Goal: Complete application form

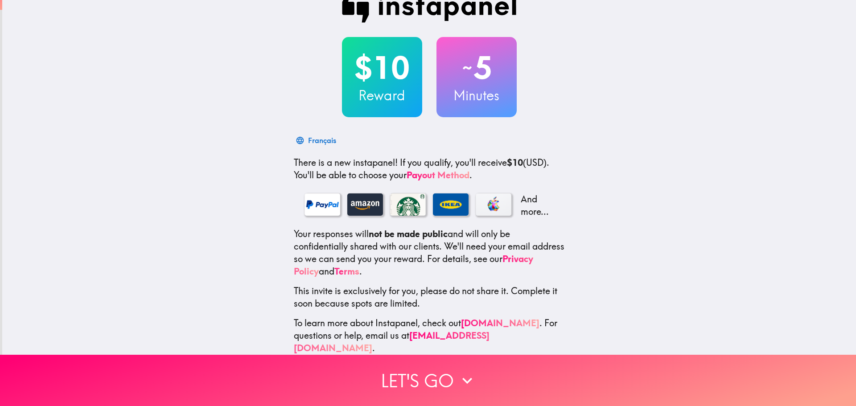
scroll to position [28, 0]
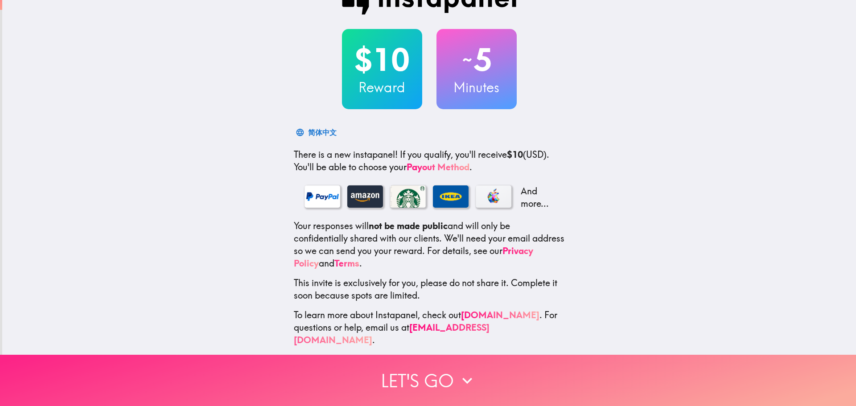
click at [431, 369] on button "Let's go" at bounding box center [428, 380] width 856 height 51
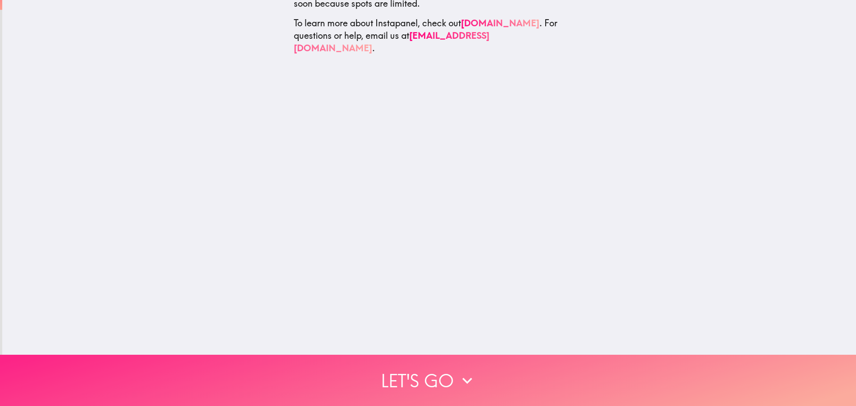
scroll to position [0, 0]
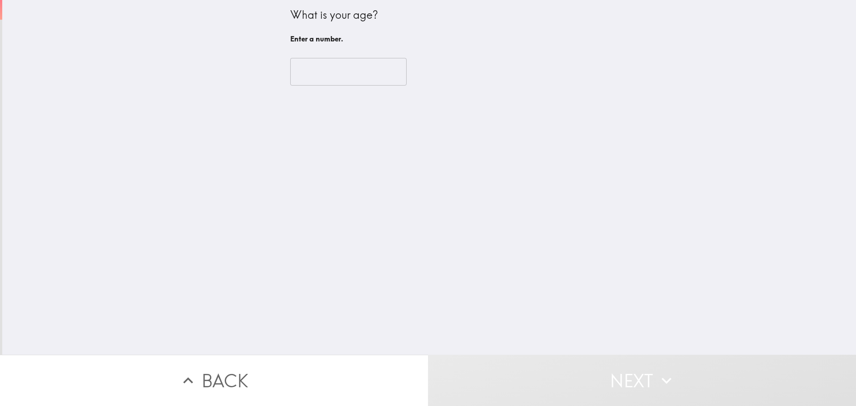
click at [336, 72] on input "number" at bounding box center [348, 72] width 116 height 28
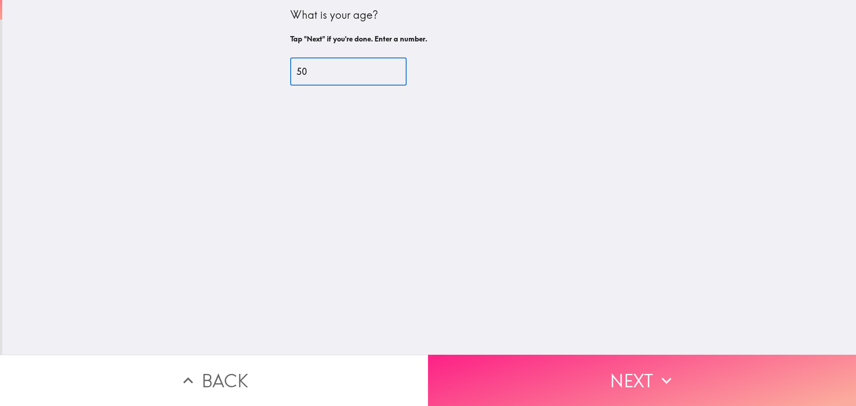
type input "50"
click at [639, 373] on button "Next" at bounding box center [642, 380] width 428 height 51
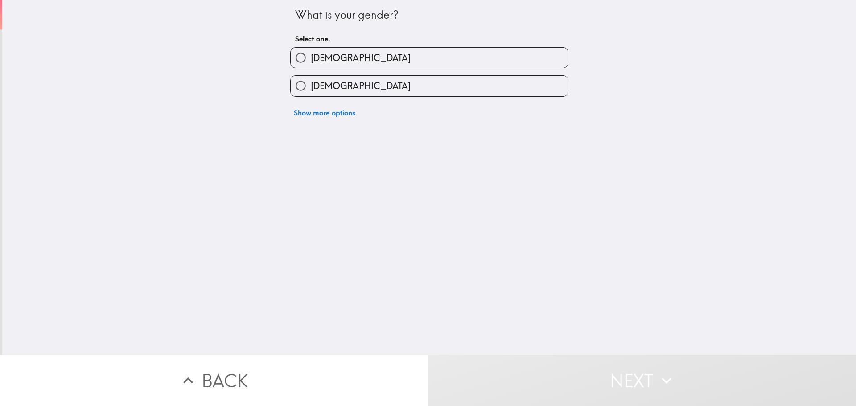
click at [327, 52] on label "[DEMOGRAPHIC_DATA]" at bounding box center [429, 58] width 277 height 20
click at [311, 52] on input "[DEMOGRAPHIC_DATA]" at bounding box center [301, 58] width 20 height 20
radio input "true"
click at [327, 52] on label "[DEMOGRAPHIC_DATA]" at bounding box center [429, 58] width 277 height 20
click at [311, 52] on input "[DEMOGRAPHIC_DATA]" at bounding box center [301, 58] width 20 height 20
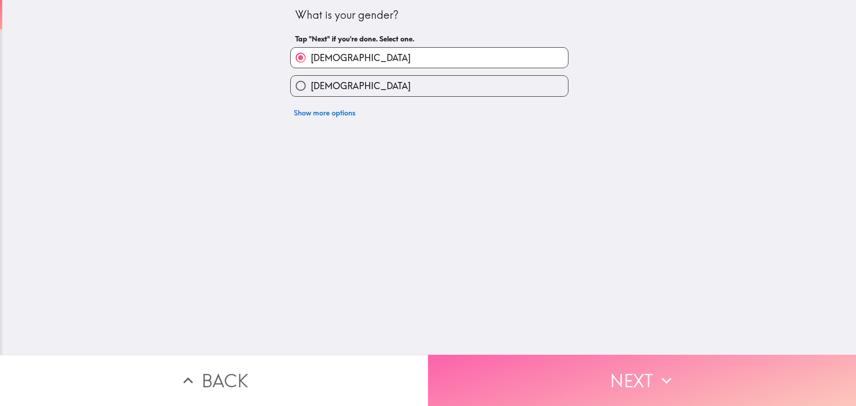
click at [576, 384] on button "Next" at bounding box center [642, 380] width 428 height 51
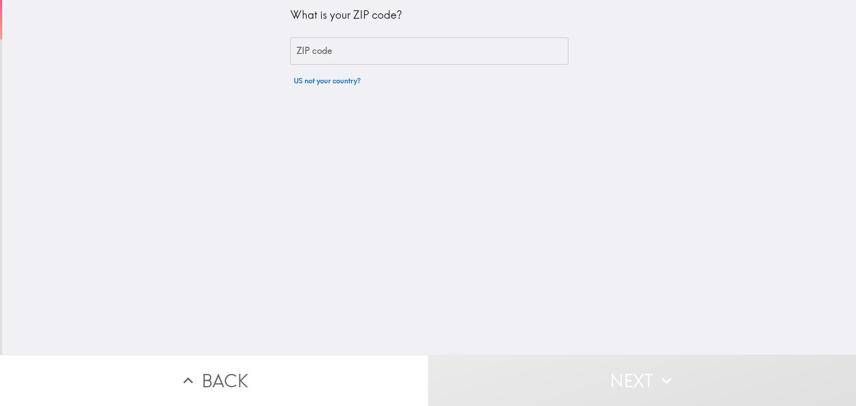
click at [368, 44] on input "ZIP code" at bounding box center [429, 51] width 278 height 28
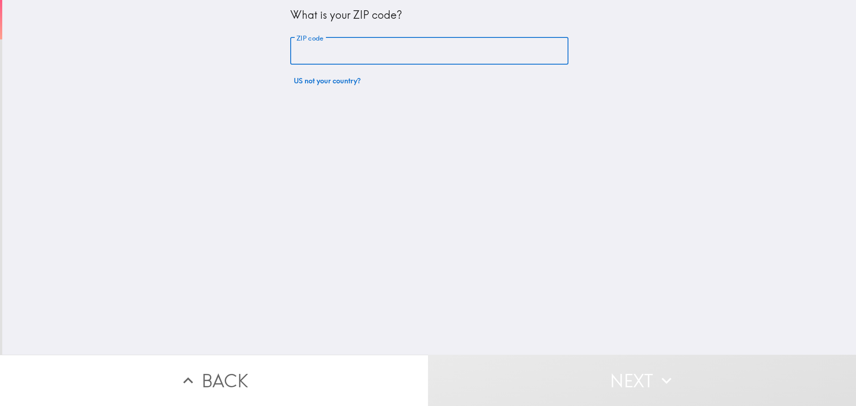
type input "92562"
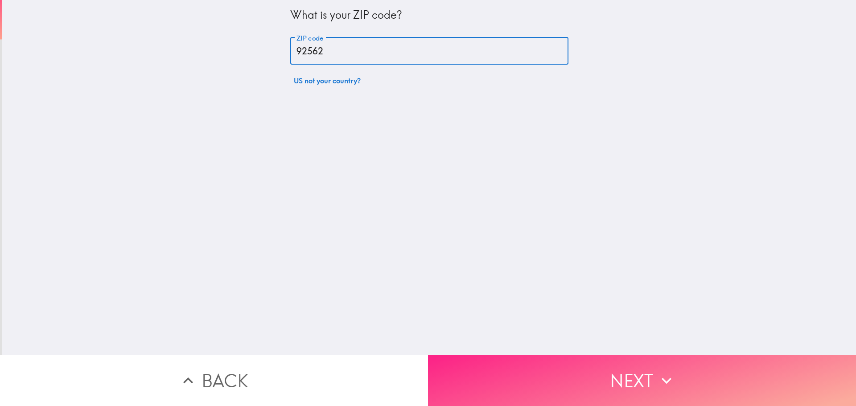
click at [560, 392] on button "Next" at bounding box center [642, 380] width 428 height 51
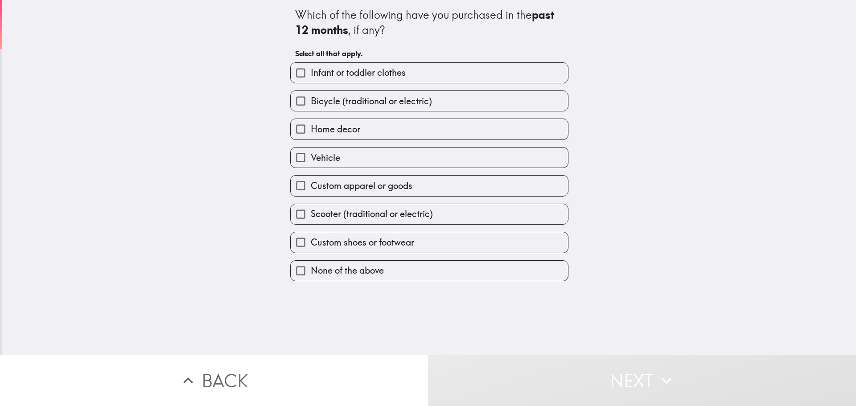
click at [374, 103] on span "Bicycle (traditional or electric)" at bounding box center [371, 101] width 121 height 12
click at [311, 103] on input "Bicycle (traditional or electric)" at bounding box center [301, 101] width 20 height 20
click at [374, 103] on span "Bicycle (traditional or electric)" at bounding box center [371, 101] width 121 height 12
click at [311, 103] on input "Bicycle (traditional or electric)" at bounding box center [301, 101] width 20 height 20
click at [375, 106] on span "Bicycle (traditional or electric)" at bounding box center [371, 101] width 121 height 12
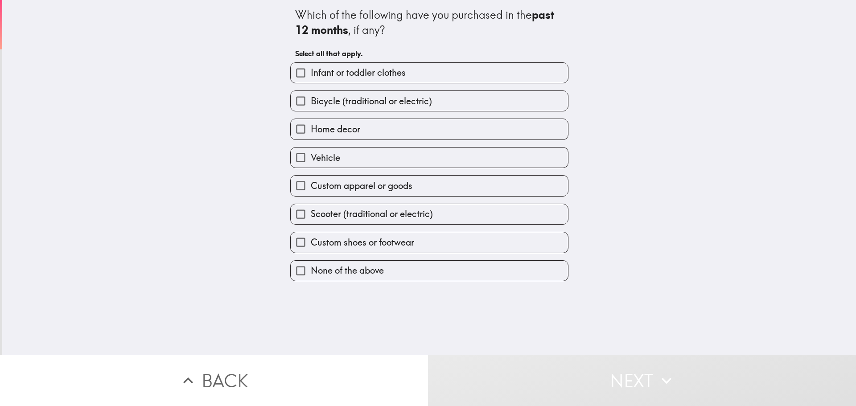
click at [311, 106] on input "Bicycle (traditional or electric)" at bounding box center [301, 101] width 20 height 20
checkbox input "true"
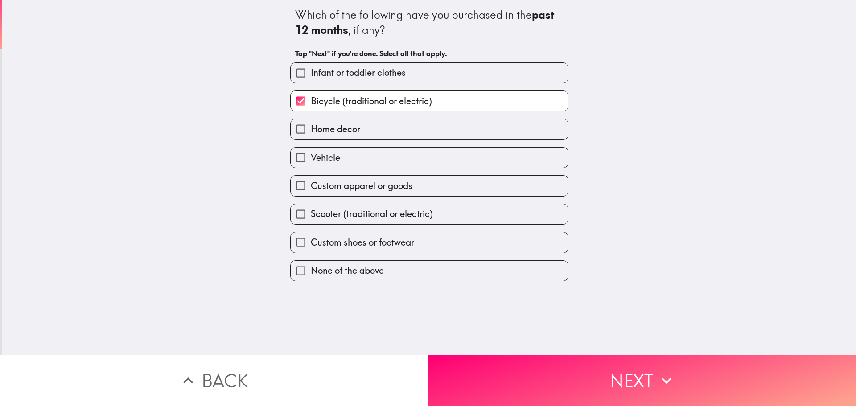
click at [350, 135] on span "Home decor" at bounding box center [335, 129] width 49 height 12
click at [311, 135] on input "Home decor" at bounding box center [301, 129] width 20 height 20
checkbox input "true"
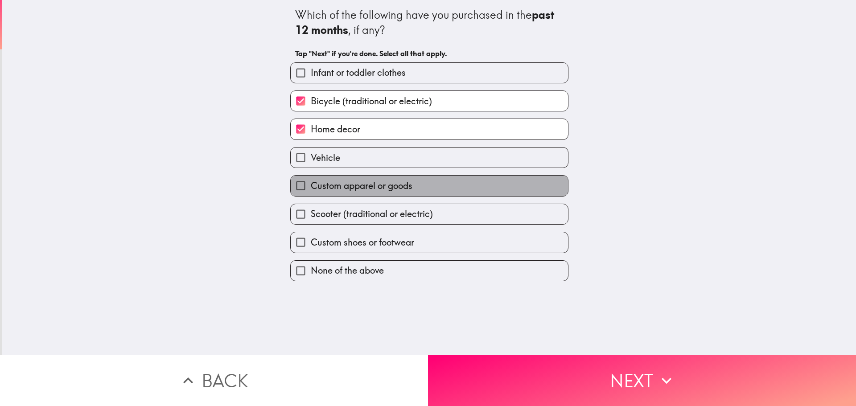
click at [354, 186] on span "Custom apparel or goods" at bounding box center [362, 186] width 102 height 12
click at [311, 186] on input "Custom apparel or goods" at bounding box center [301, 186] width 20 height 20
checkbox input "true"
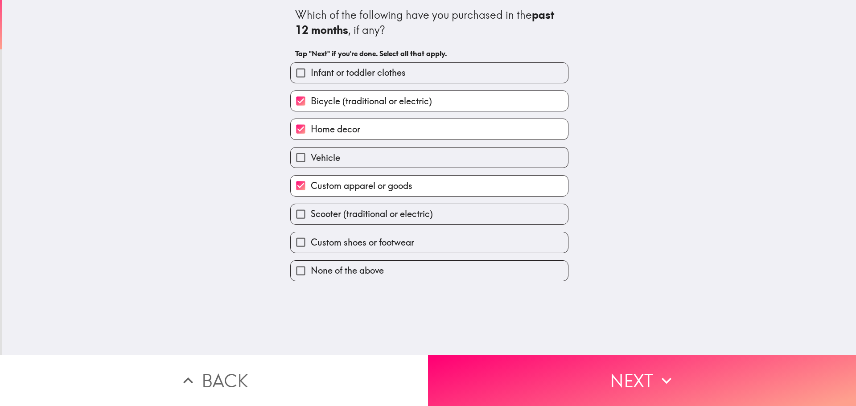
click at [356, 212] on span "Scooter (traditional or electric)" at bounding box center [372, 214] width 122 height 12
click at [311, 212] on input "Scooter (traditional or electric)" at bounding box center [301, 214] width 20 height 20
checkbox input "true"
click at [368, 244] on span "Custom shoes or footwear" at bounding box center [362, 242] width 103 height 12
click at [311, 244] on input "Custom shoes or footwear" at bounding box center [301, 242] width 20 height 20
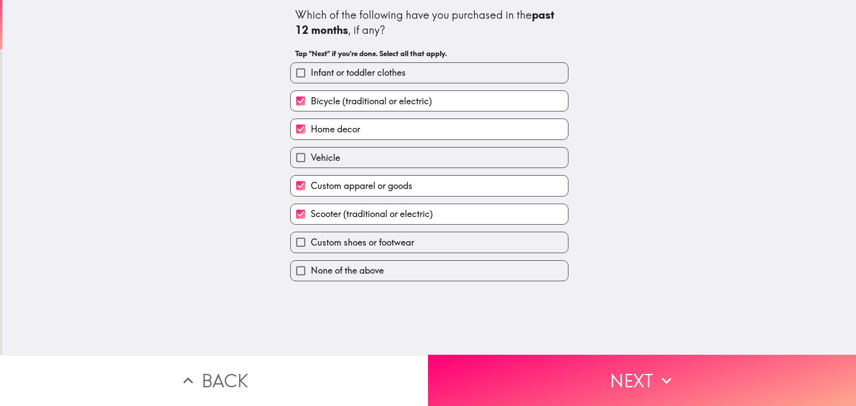
checkbox input "true"
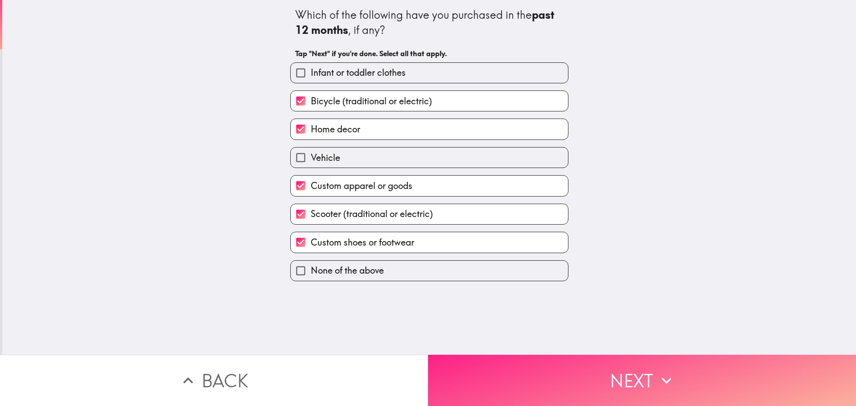
click at [537, 377] on button "Next" at bounding box center [642, 380] width 428 height 51
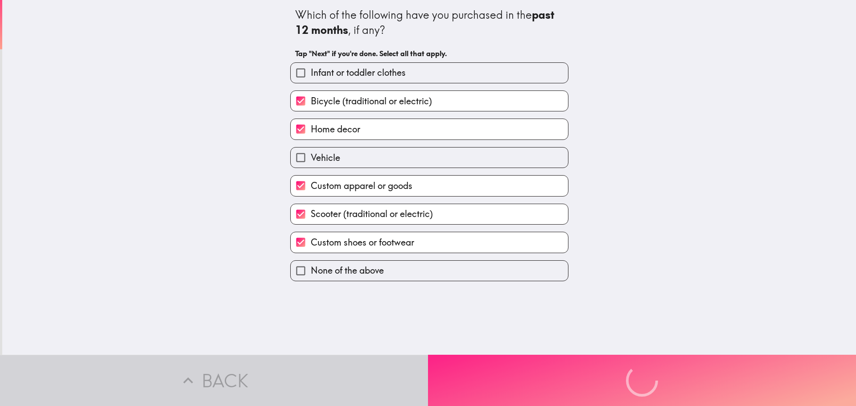
click at [537, 377] on div "Back Next" at bounding box center [428, 380] width 856 height 51
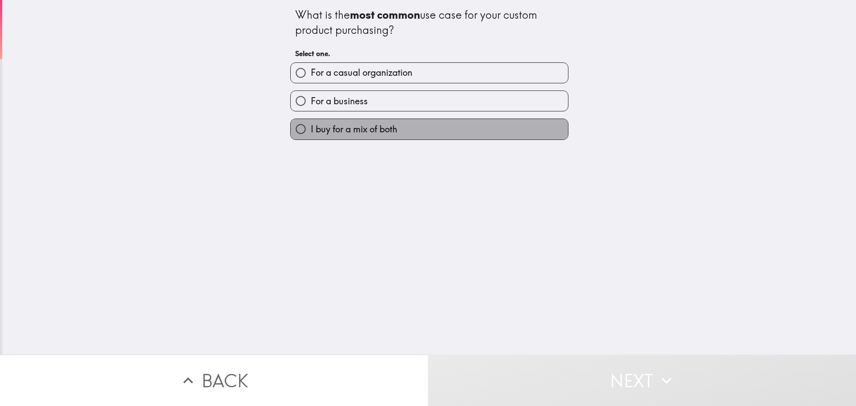
click at [348, 136] on label "I buy for a mix of both" at bounding box center [429, 129] width 277 height 20
click at [311, 136] on input "I buy for a mix of both" at bounding box center [301, 129] width 20 height 20
radio input "true"
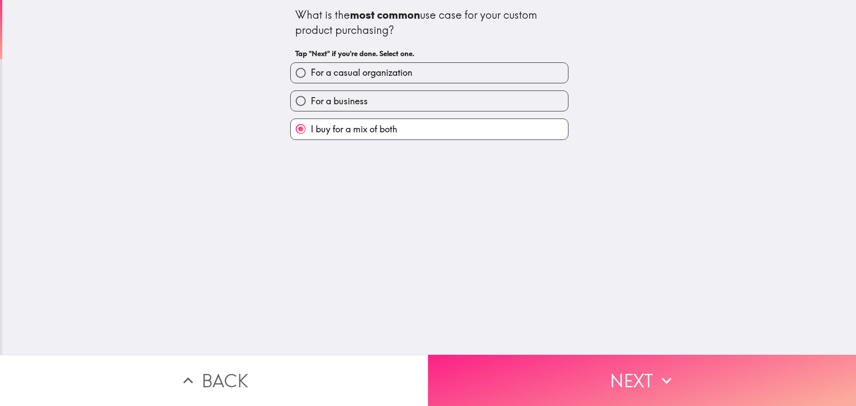
click at [529, 359] on button "Next" at bounding box center [642, 380] width 428 height 51
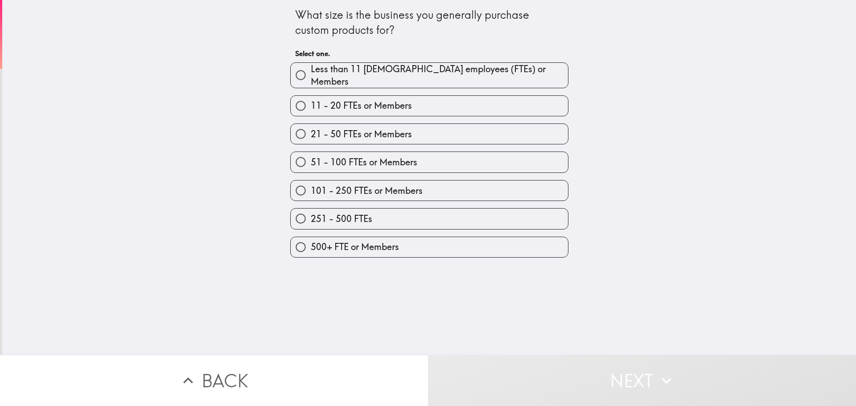
click at [338, 70] on span "Less than 11 [DEMOGRAPHIC_DATA] employees (FTEs) or Members" at bounding box center [439, 75] width 257 height 25
click at [311, 70] on input "Less than 11 [DEMOGRAPHIC_DATA] employees (FTEs) or Members" at bounding box center [301, 75] width 20 height 20
radio input "true"
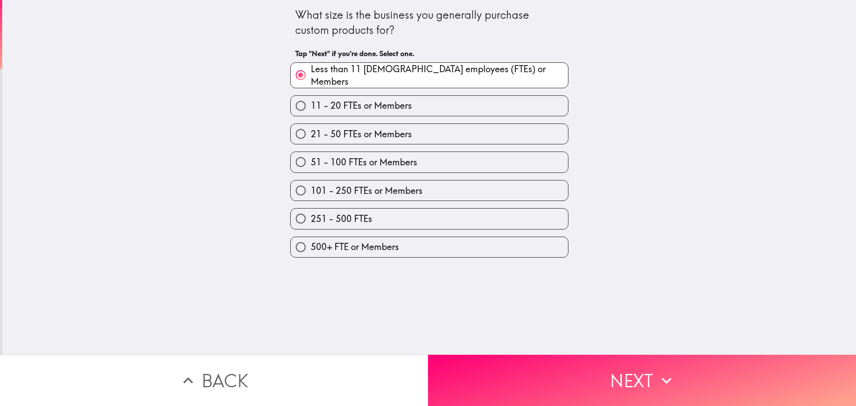
click at [535, 378] on button "Next" at bounding box center [642, 380] width 428 height 51
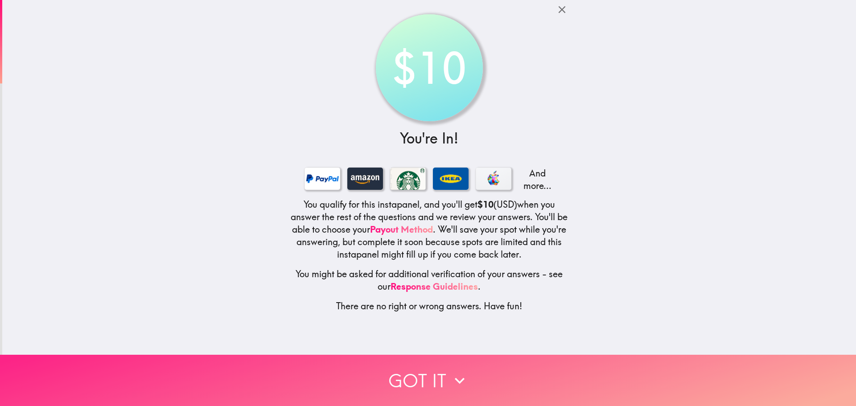
click at [402, 360] on button "Got it" at bounding box center [428, 380] width 856 height 51
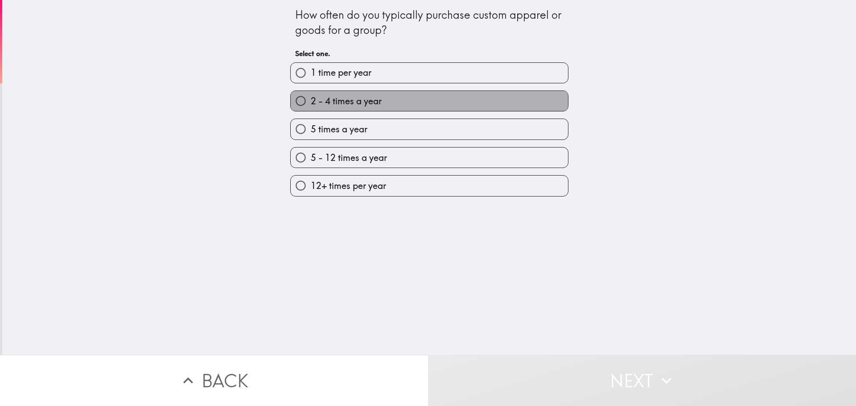
click at [399, 105] on label "2 - 4 times a year" at bounding box center [429, 101] width 277 height 20
click at [311, 105] on input "2 - 4 times a year" at bounding box center [301, 101] width 20 height 20
radio input "true"
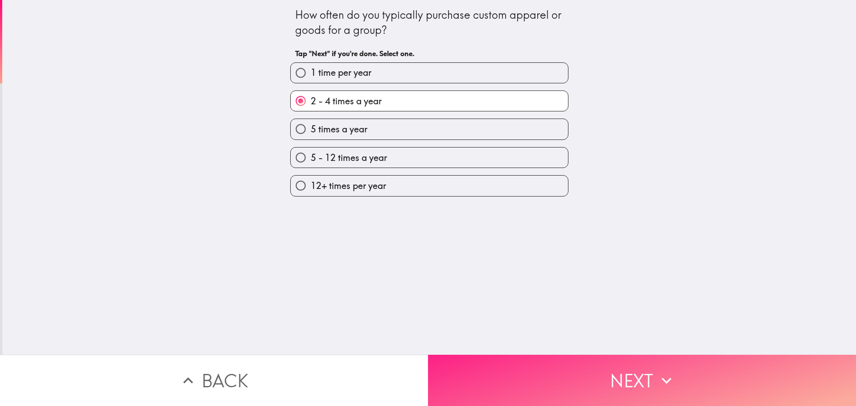
click at [506, 365] on button "Next" at bounding box center [642, 380] width 428 height 51
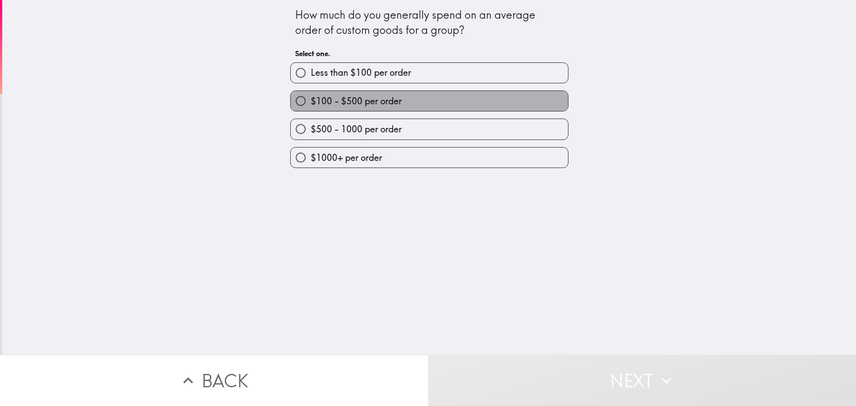
click at [402, 97] on label "$100 - $500 per order" at bounding box center [429, 101] width 277 height 20
click at [311, 97] on input "$100 - $500 per order" at bounding box center [301, 101] width 20 height 20
radio input "true"
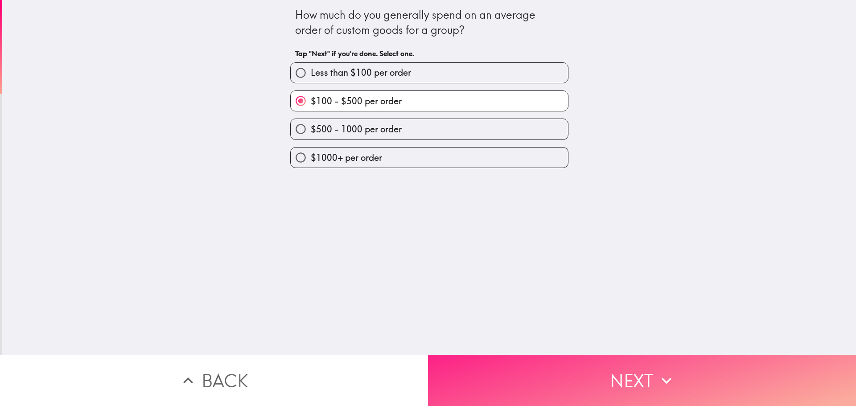
click at [521, 366] on button "Next" at bounding box center [642, 380] width 428 height 51
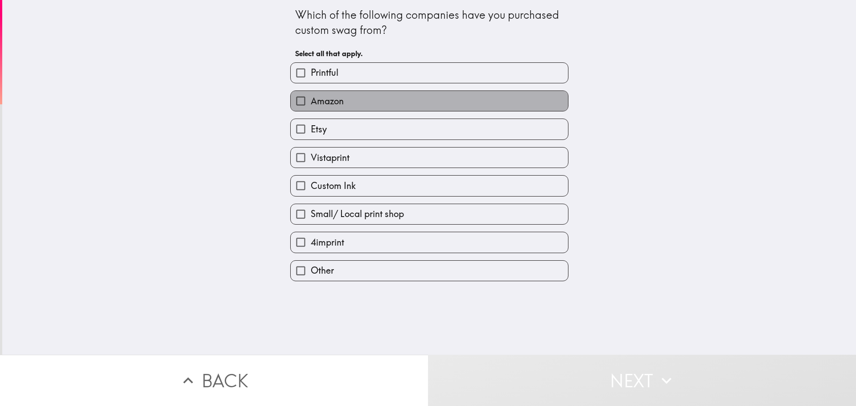
click at [385, 110] on label "Amazon" at bounding box center [429, 101] width 277 height 20
click at [311, 110] on input "Amazon" at bounding box center [301, 101] width 20 height 20
checkbox input "true"
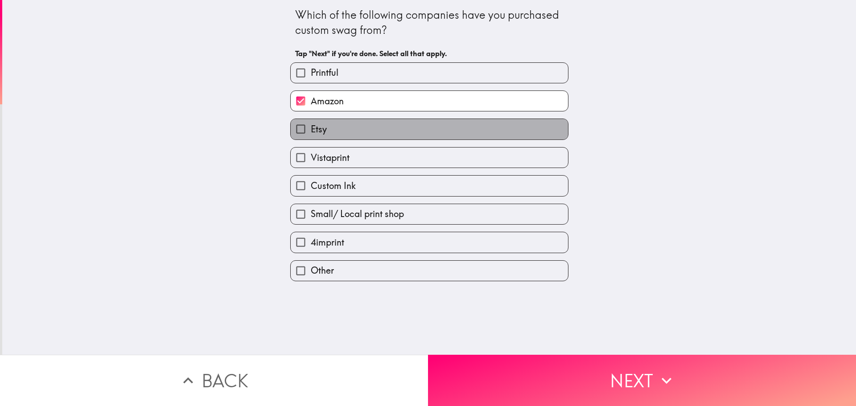
click at [380, 131] on label "Etsy" at bounding box center [429, 129] width 277 height 20
click at [311, 131] on input "Etsy" at bounding box center [301, 129] width 20 height 20
checkbox input "true"
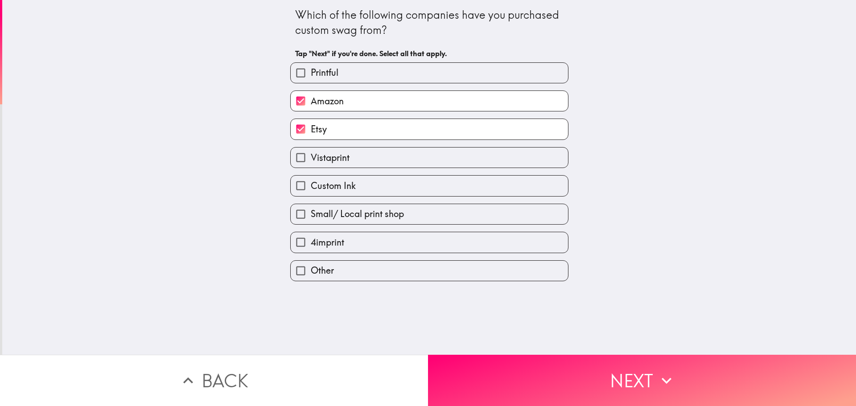
click at [381, 157] on label "Vistaprint" at bounding box center [429, 157] width 277 height 20
click at [311, 157] on input "Vistaprint" at bounding box center [301, 157] width 20 height 20
checkbox input "true"
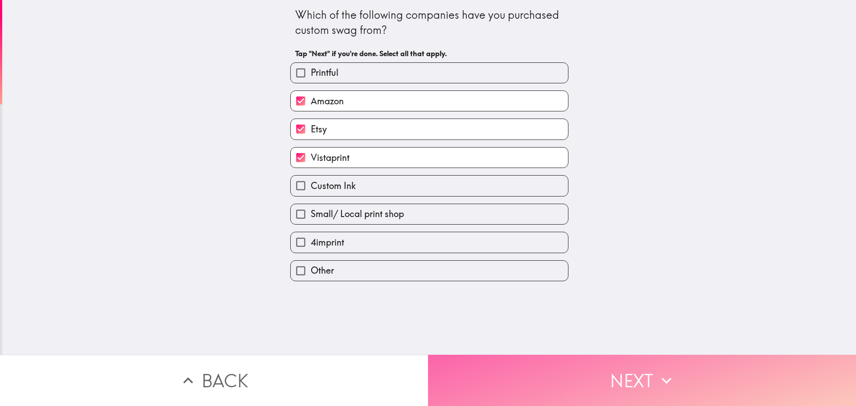
click at [495, 378] on button "Next" at bounding box center [642, 380] width 428 height 51
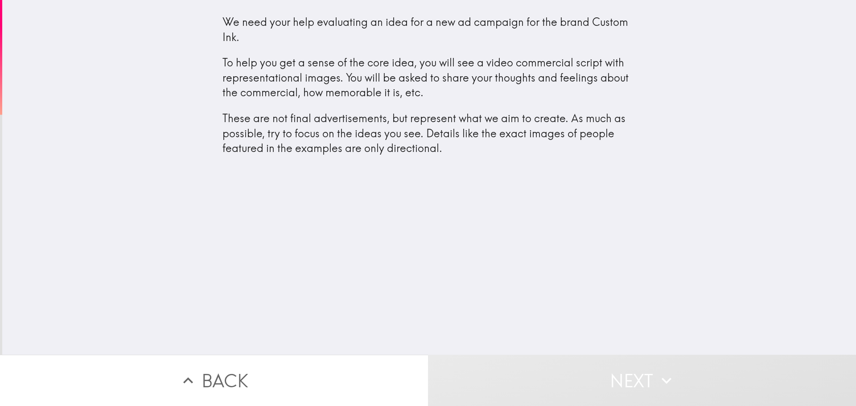
click at [431, 143] on p "These are not final advertisements, but represent what we aim to create. As muc…" at bounding box center [429, 133] width 414 height 45
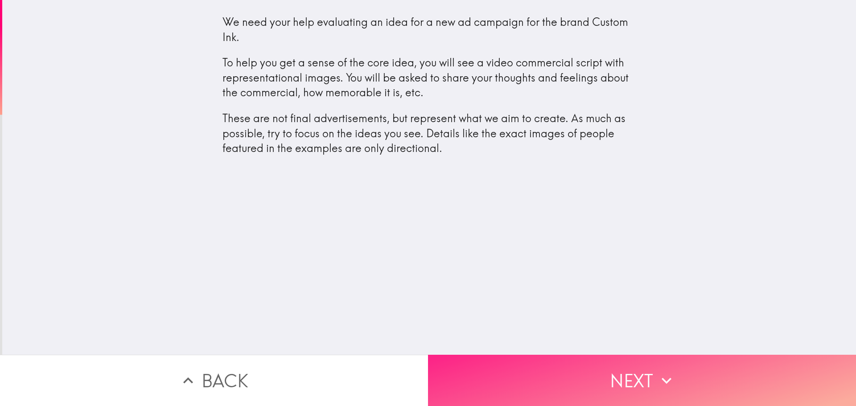
click at [560, 365] on button "Next" at bounding box center [642, 380] width 428 height 51
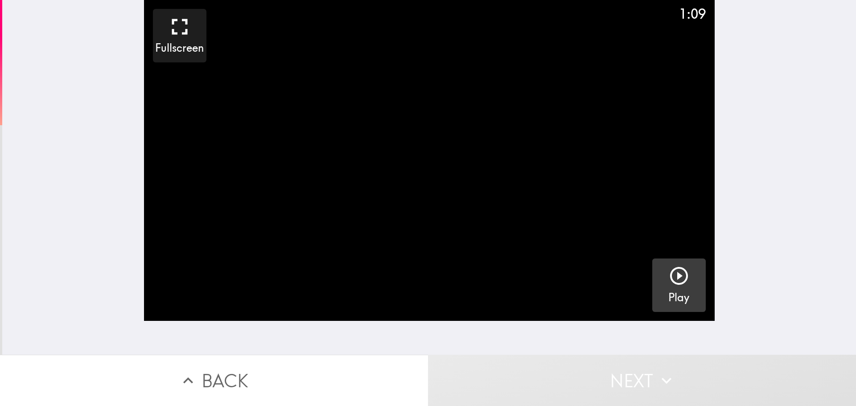
click at [670, 278] on icon "button" at bounding box center [678, 275] width 21 height 21
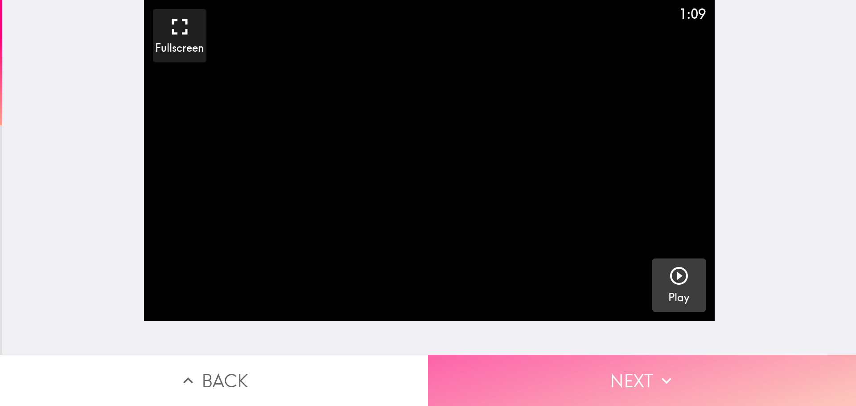
click at [656, 377] on icon "button" at bounding box center [666, 381] width 20 height 20
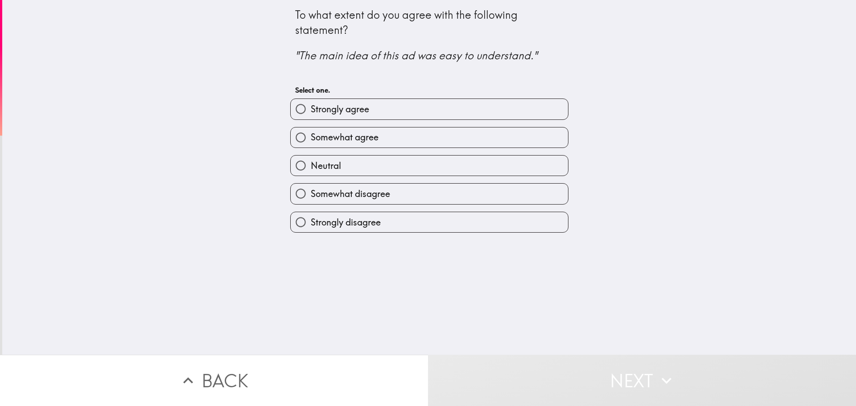
click at [419, 133] on label "Somewhat agree" at bounding box center [429, 137] width 277 height 20
click at [311, 133] on input "Somewhat agree" at bounding box center [301, 137] width 20 height 20
radio input "true"
click at [419, 133] on label "Somewhat agree" at bounding box center [429, 137] width 277 height 20
click at [311, 133] on input "Somewhat agree" at bounding box center [301, 137] width 20 height 20
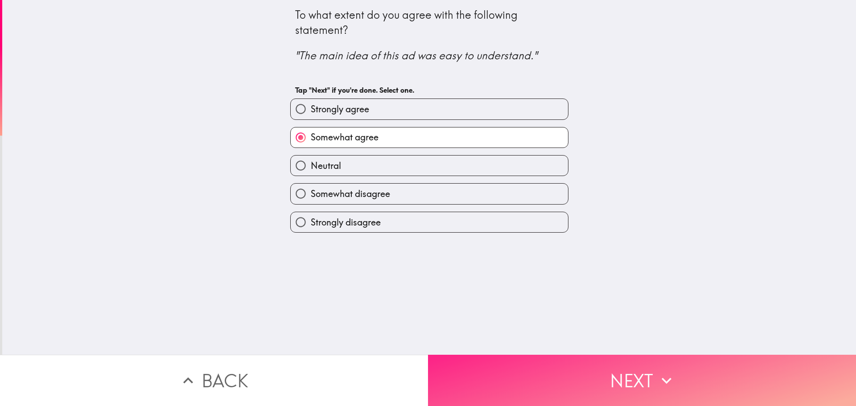
click at [540, 385] on button "Next" at bounding box center [642, 380] width 428 height 51
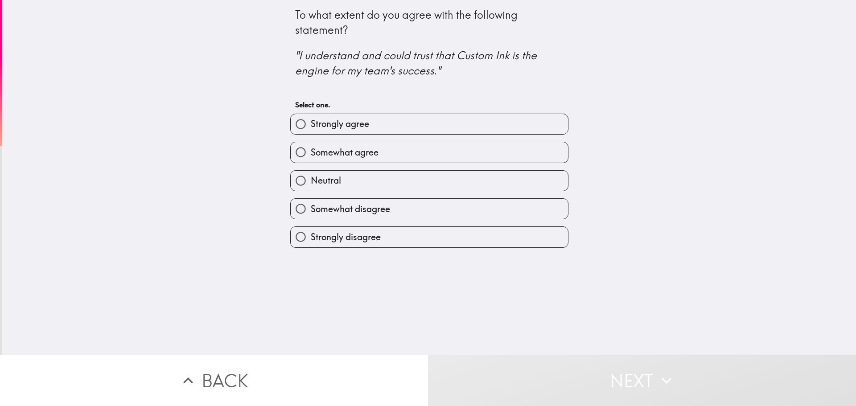
click at [406, 153] on label "Somewhat agree" at bounding box center [429, 152] width 277 height 20
click at [311, 153] on input "Somewhat agree" at bounding box center [301, 152] width 20 height 20
radio input "true"
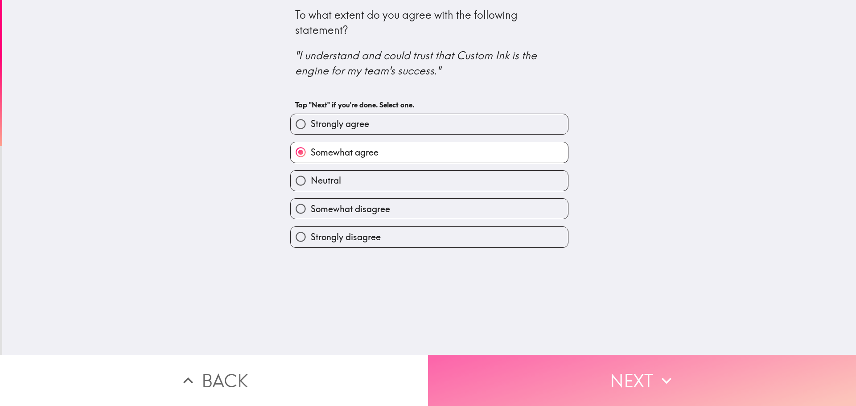
click at [561, 390] on button "Next" at bounding box center [642, 380] width 428 height 51
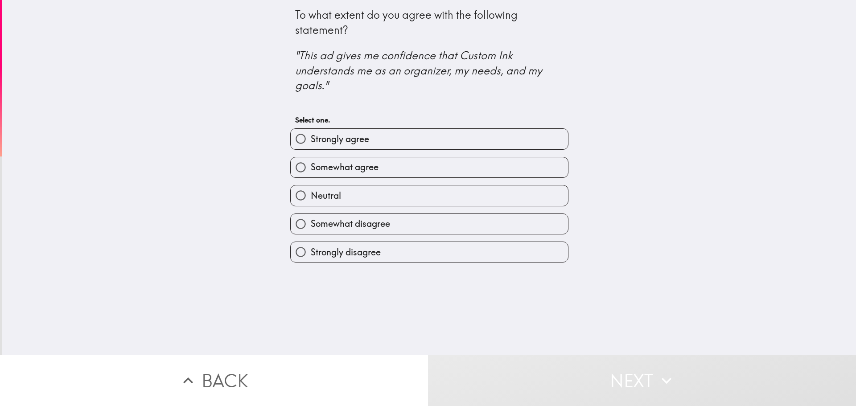
click at [370, 162] on span "Somewhat agree" at bounding box center [345, 167] width 68 height 12
click at [311, 162] on input "Somewhat agree" at bounding box center [301, 167] width 20 height 20
radio input "true"
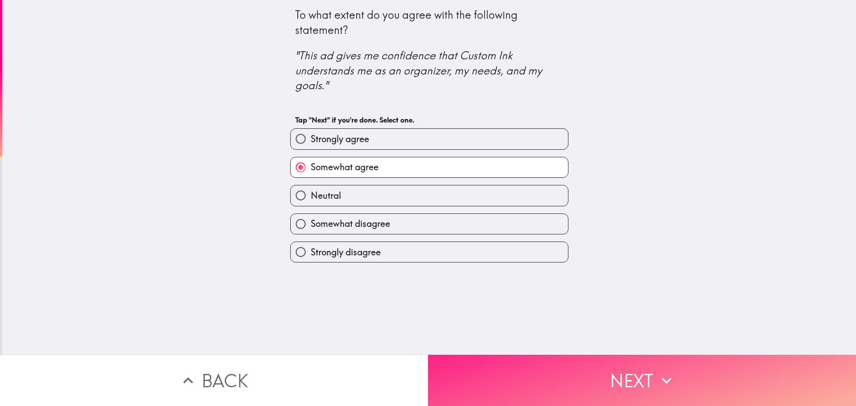
click at [565, 386] on button "Next" at bounding box center [642, 380] width 428 height 51
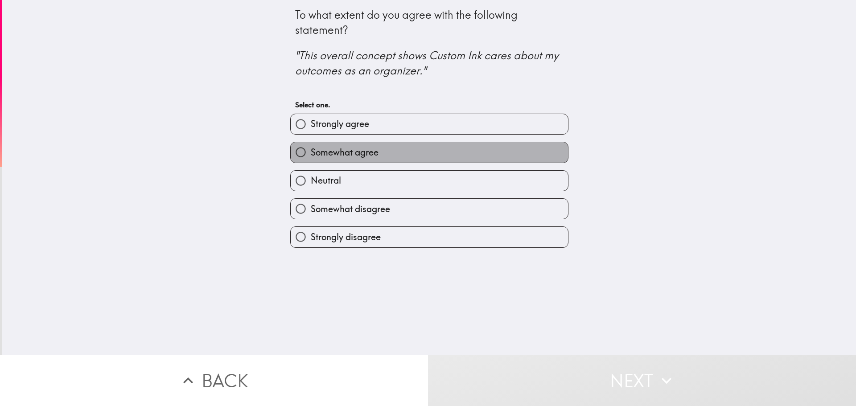
click at [442, 152] on label "Somewhat agree" at bounding box center [429, 152] width 277 height 20
click at [311, 152] on input "Somewhat agree" at bounding box center [301, 152] width 20 height 20
radio input "true"
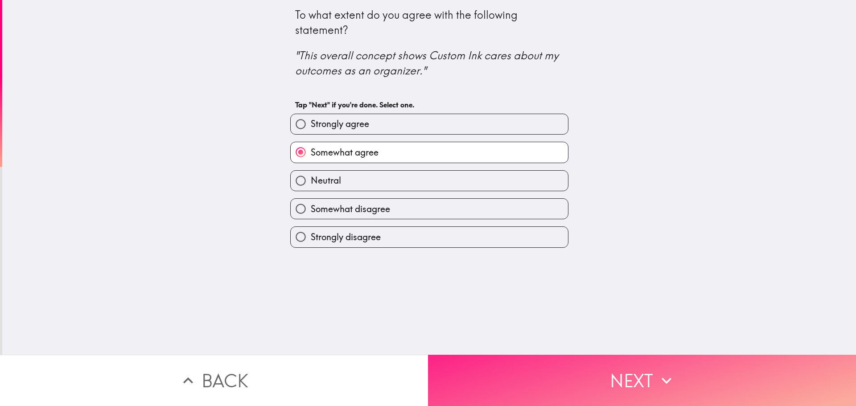
click at [538, 378] on button "Next" at bounding box center [642, 380] width 428 height 51
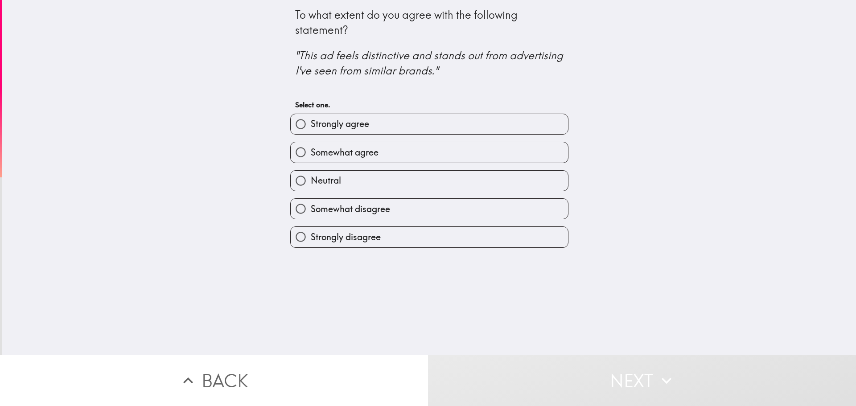
click at [389, 123] on label "Strongly agree" at bounding box center [429, 124] width 277 height 20
click at [311, 123] on input "Strongly agree" at bounding box center [301, 124] width 20 height 20
radio input "true"
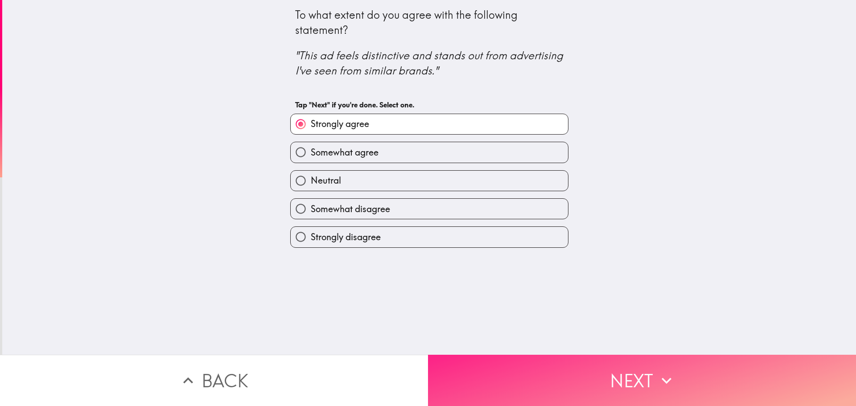
click at [489, 373] on button "Next" at bounding box center [642, 380] width 428 height 51
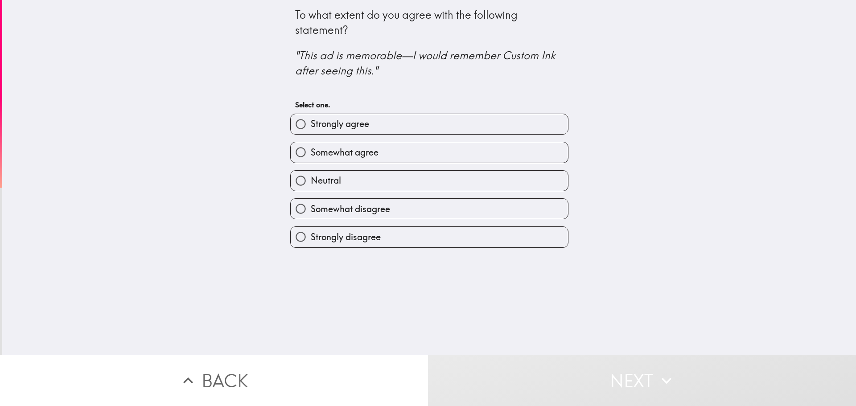
click at [432, 152] on label "Somewhat agree" at bounding box center [429, 152] width 277 height 20
click at [311, 152] on input "Somewhat agree" at bounding box center [301, 152] width 20 height 20
radio input "true"
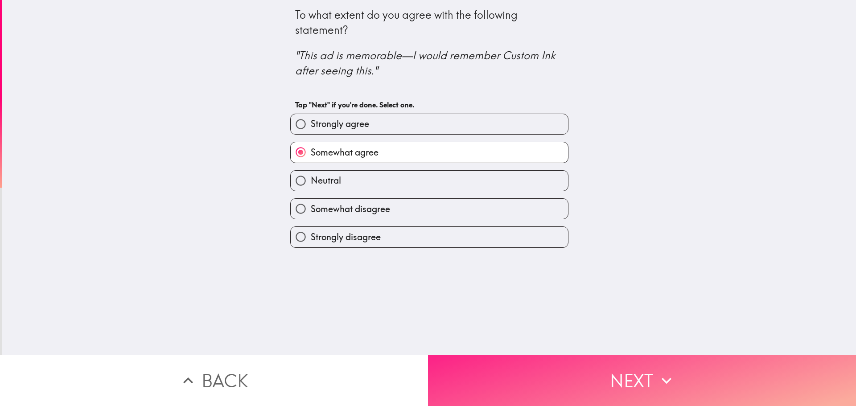
click at [504, 370] on button "Next" at bounding box center [642, 380] width 428 height 51
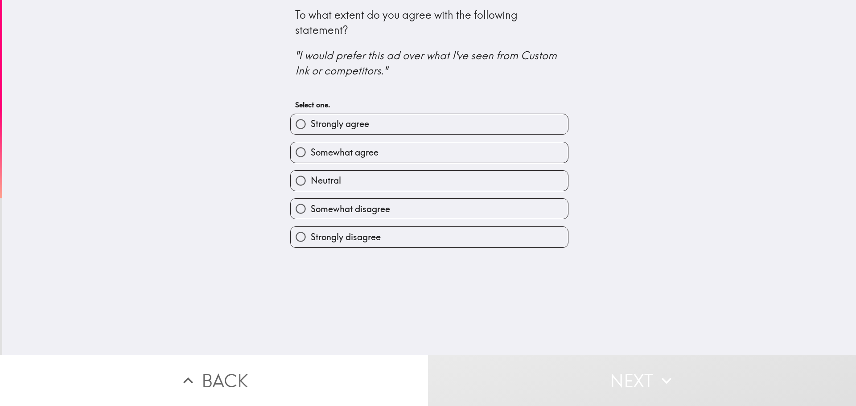
click at [425, 148] on label "Somewhat agree" at bounding box center [429, 152] width 277 height 20
click at [311, 148] on input "Somewhat agree" at bounding box center [301, 152] width 20 height 20
radio input "true"
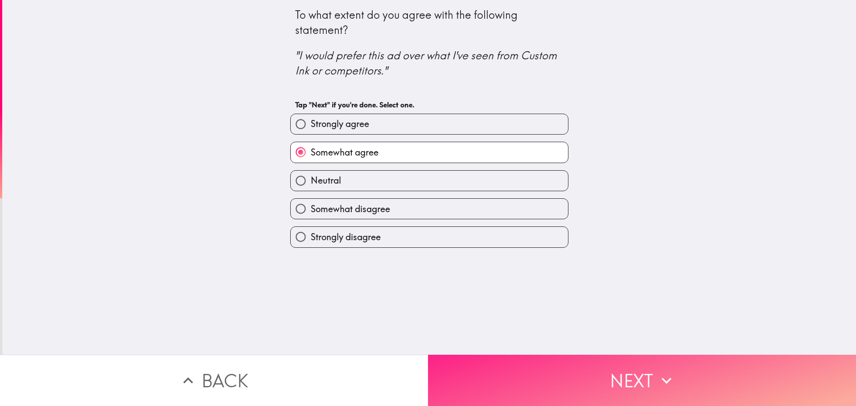
click at [500, 385] on button "Next" at bounding box center [642, 380] width 428 height 51
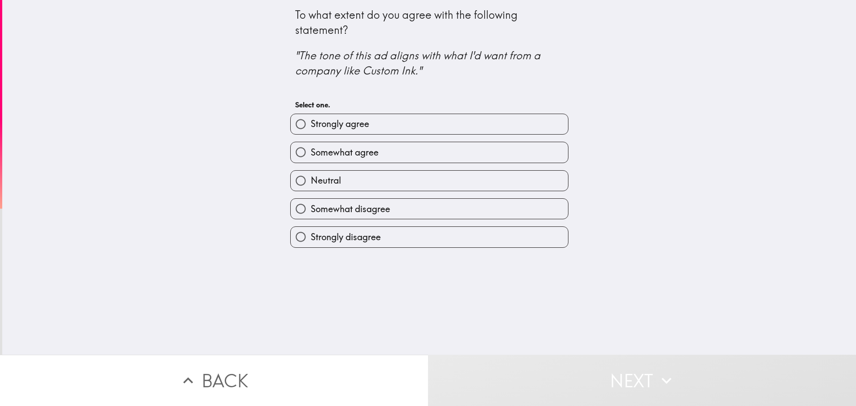
click at [409, 125] on label "Strongly agree" at bounding box center [429, 124] width 277 height 20
click at [311, 125] on input "Strongly agree" at bounding box center [301, 124] width 20 height 20
radio input "true"
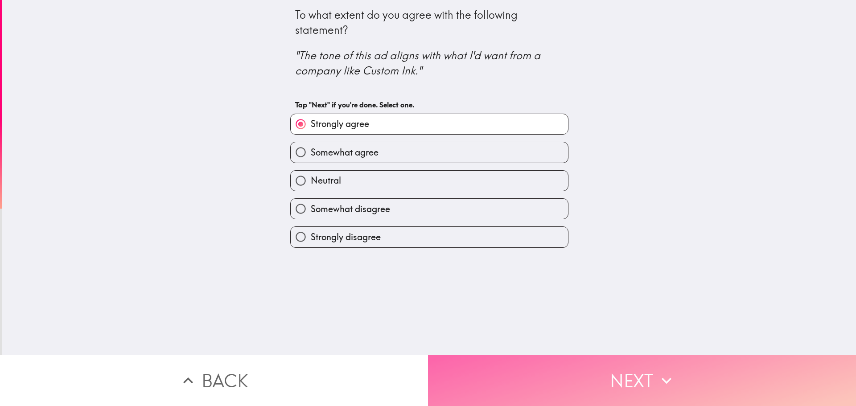
click at [467, 363] on button "Next" at bounding box center [642, 380] width 428 height 51
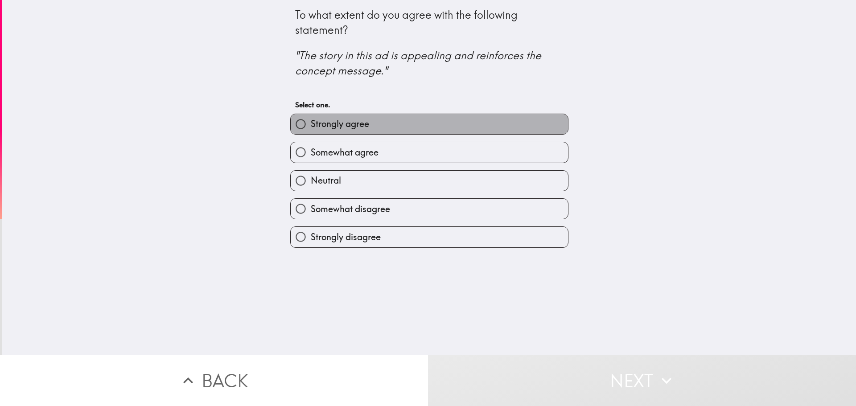
click at [413, 123] on label "Strongly agree" at bounding box center [429, 124] width 277 height 20
click at [311, 123] on input "Strongly agree" at bounding box center [301, 124] width 20 height 20
radio input "true"
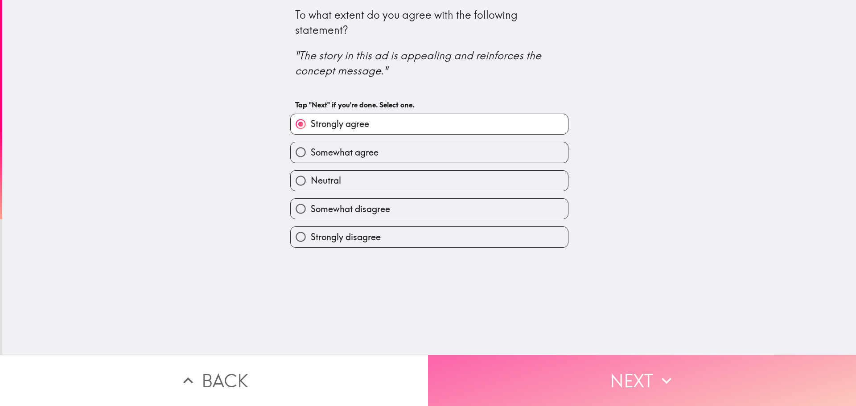
click at [492, 370] on button "Next" at bounding box center [642, 380] width 428 height 51
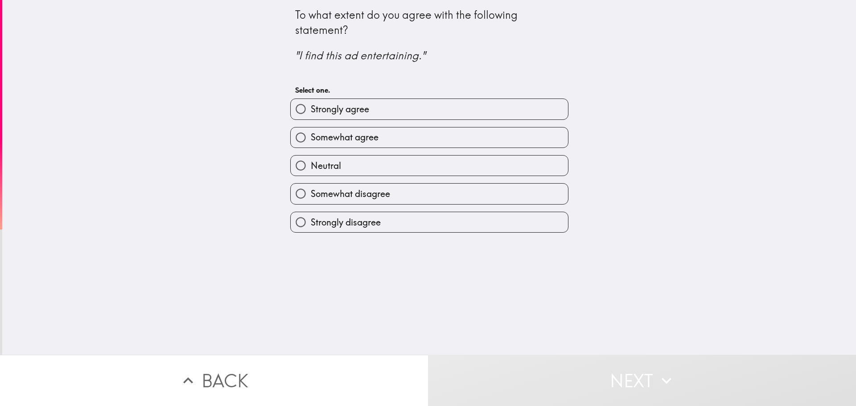
click at [430, 106] on label "Strongly agree" at bounding box center [429, 109] width 277 height 20
click at [311, 106] on input "Strongly agree" at bounding box center [301, 109] width 20 height 20
radio input "true"
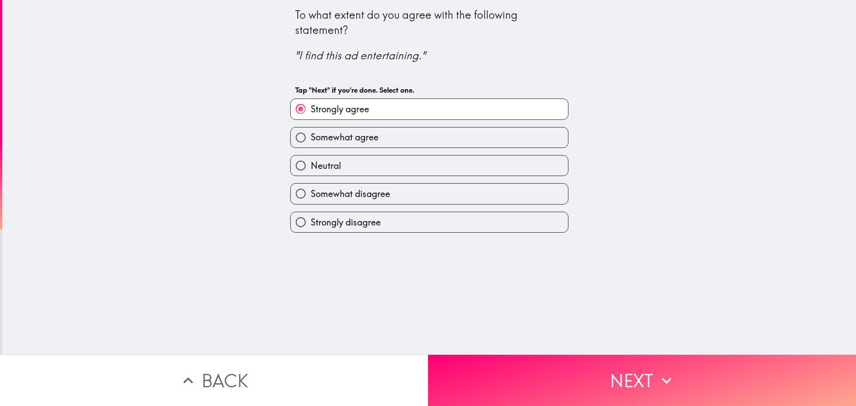
click at [430, 106] on label "Strongly agree" at bounding box center [429, 109] width 277 height 20
click at [311, 106] on input "Strongly agree" at bounding box center [301, 109] width 20 height 20
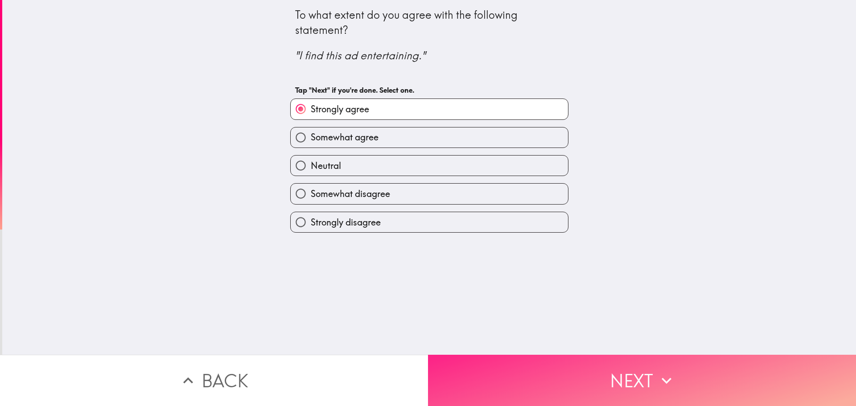
click at [468, 375] on button "Next" at bounding box center [642, 380] width 428 height 51
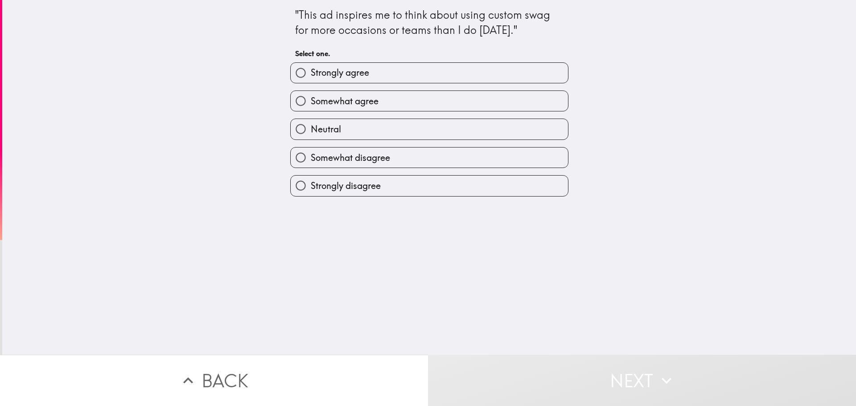
click at [424, 123] on label "Neutral" at bounding box center [429, 129] width 277 height 20
click at [311, 123] on input "Neutral" at bounding box center [301, 129] width 20 height 20
radio input "true"
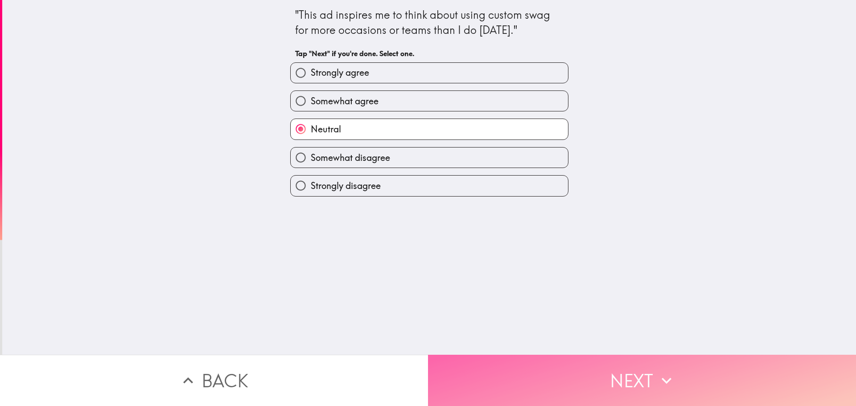
click at [486, 374] on button "Next" at bounding box center [642, 380] width 428 height 51
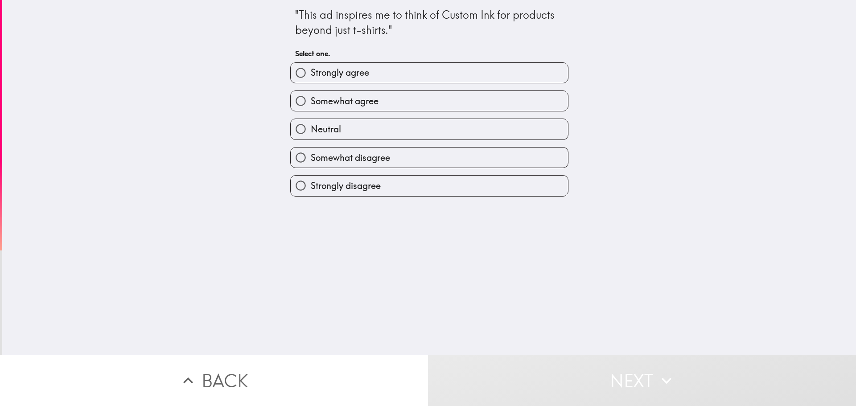
click at [439, 74] on label "Strongly agree" at bounding box center [429, 73] width 277 height 20
click at [311, 74] on input "Strongly agree" at bounding box center [301, 73] width 20 height 20
radio input "true"
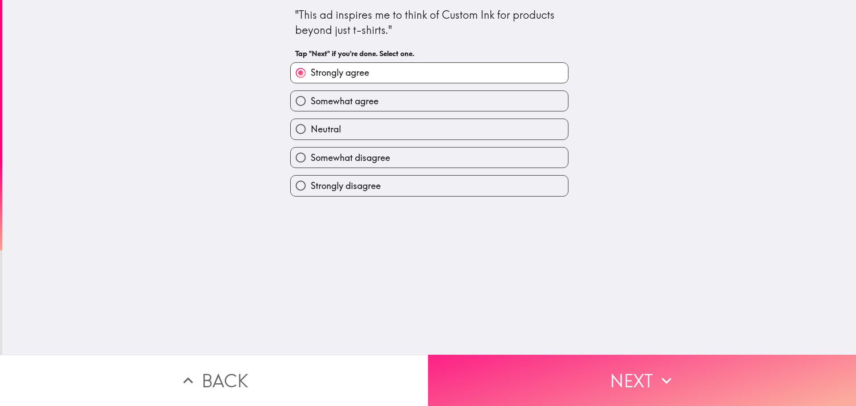
click at [537, 381] on button "Next" at bounding box center [642, 380] width 428 height 51
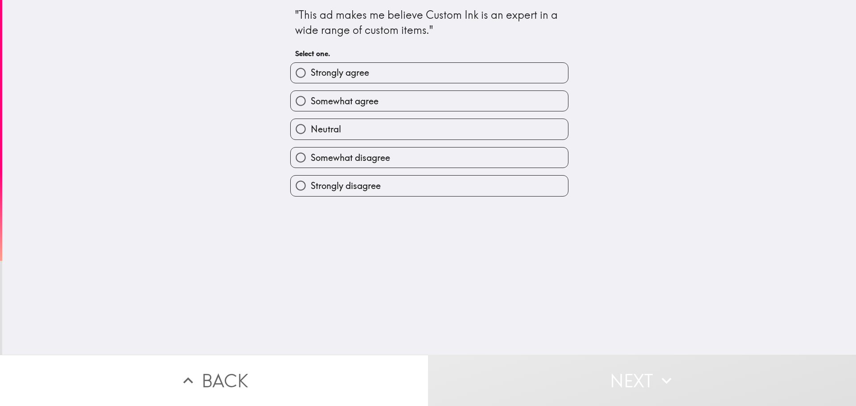
click at [444, 74] on label "Strongly agree" at bounding box center [429, 73] width 277 height 20
click at [311, 74] on input "Strongly agree" at bounding box center [301, 73] width 20 height 20
radio input "true"
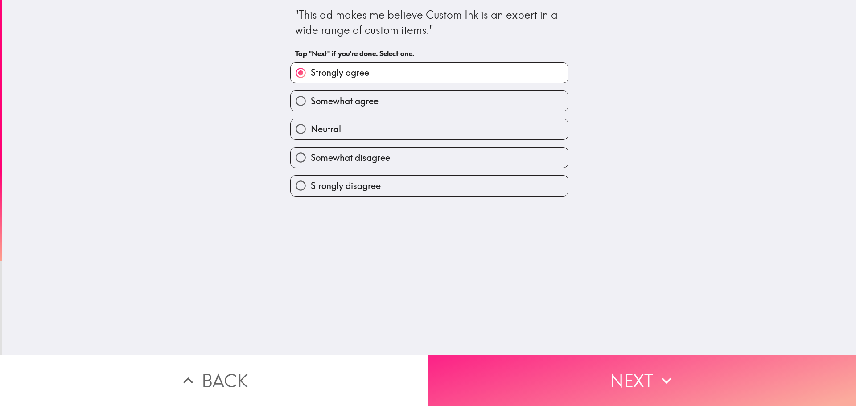
click at [508, 374] on button "Next" at bounding box center [642, 380] width 428 height 51
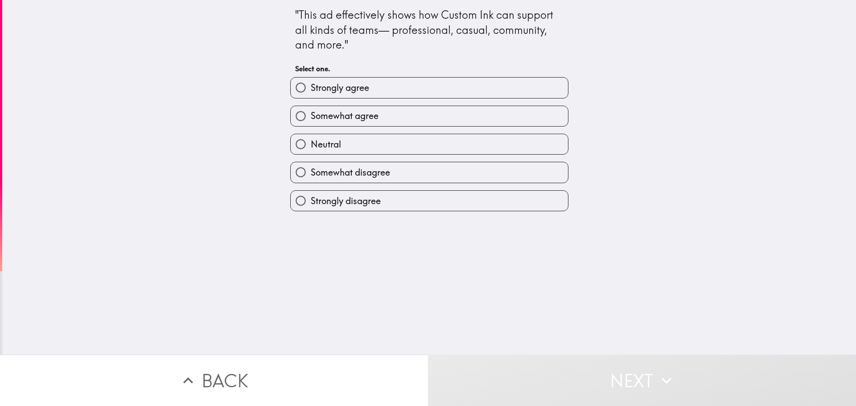
click at [410, 89] on label "Strongly agree" at bounding box center [429, 88] width 277 height 20
click at [311, 89] on input "Strongly agree" at bounding box center [301, 88] width 20 height 20
radio input "true"
click at [410, 89] on label "Strongly agree" at bounding box center [429, 88] width 277 height 20
click at [311, 89] on input "Strongly agree" at bounding box center [301, 88] width 20 height 20
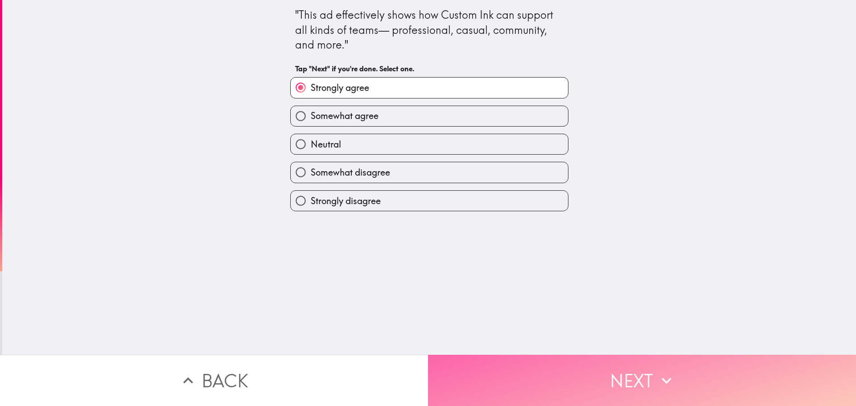
click at [593, 376] on button "Next" at bounding box center [642, 380] width 428 height 51
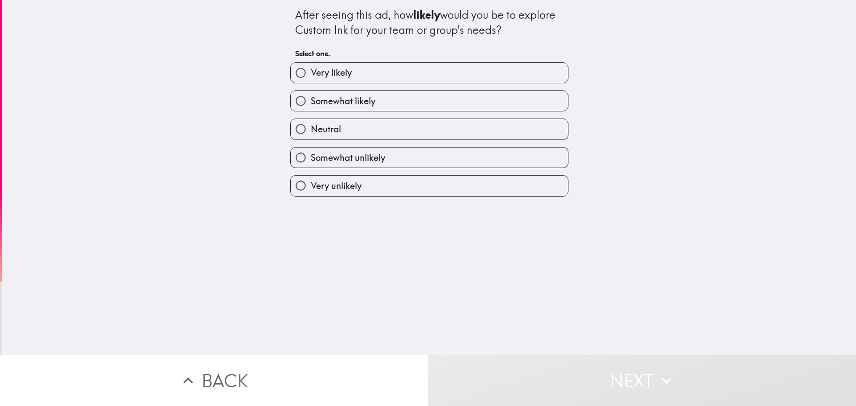
click at [418, 100] on label "Somewhat likely" at bounding box center [429, 101] width 277 height 20
click at [311, 100] on input "Somewhat likely" at bounding box center [301, 101] width 20 height 20
radio input "true"
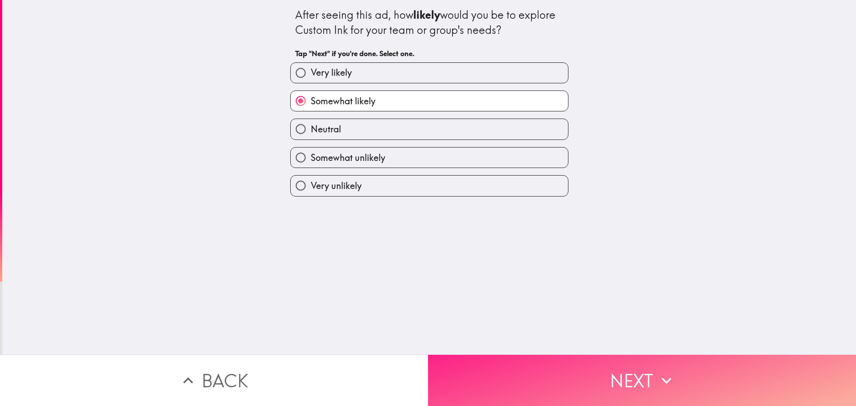
click at [524, 370] on button "Next" at bounding box center [642, 380] width 428 height 51
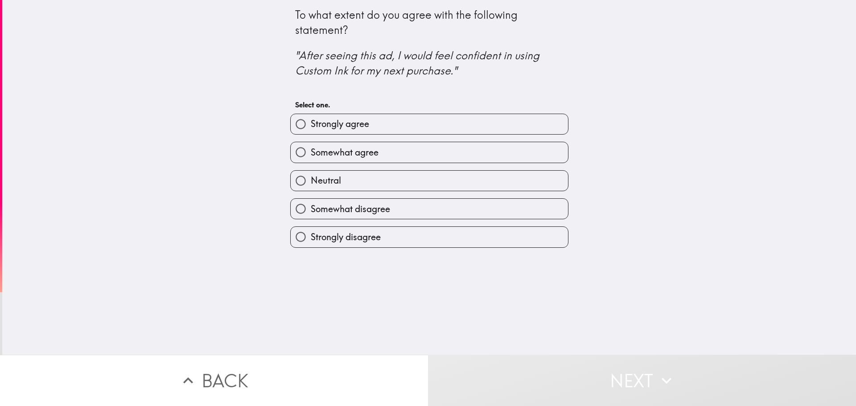
click at [430, 125] on label "Strongly agree" at bounding box center [429, 124] width 277 height 20
click at [311, 125] on input "Strongly agree" at bounding box center [301, 124] width 20 height 20
radio input "true"
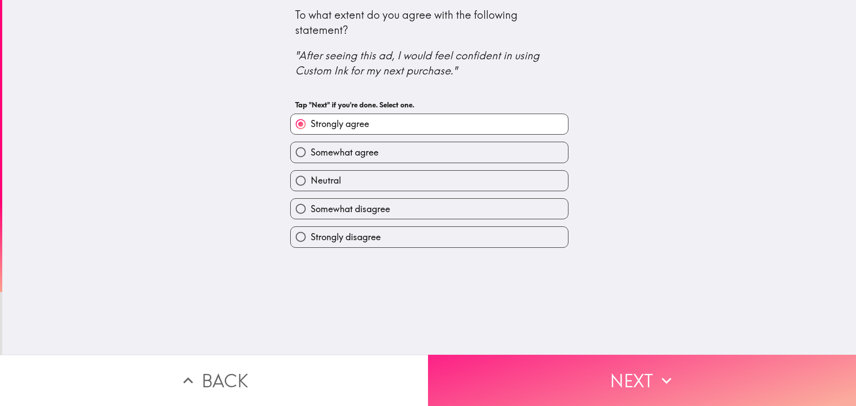
click at [545, 383] on button "Next" at bounding box center [642, 380] width 428 height 51
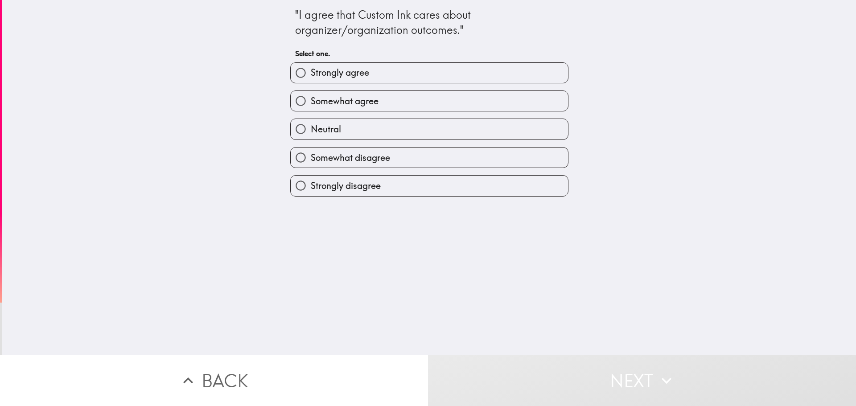
click at [414, 102] on label "Somewhat agree" at bounding box center [429, 101] width 277 height 20
click at [311, 102] on input "Somewhat agree" at bounding box center [301, 101] width 20 height 20
radio input "true"
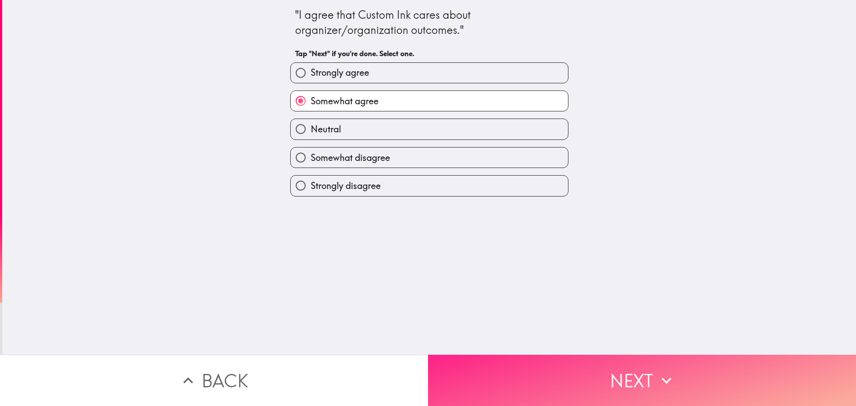
click at [533, 356] on button "Next" at bounding box center [642, 380] width 428 height 51
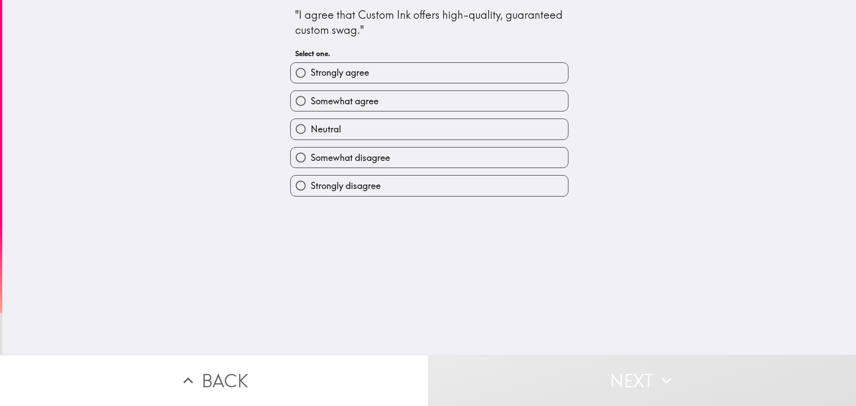
click at [475, 98] on label "Somewhat agree" at bounding box center [429, 101] width 277 height 20
click at [311, 98] on input "Somewhat agree" at bounding box center [301, 101] width 20 height 20
radio input "true"
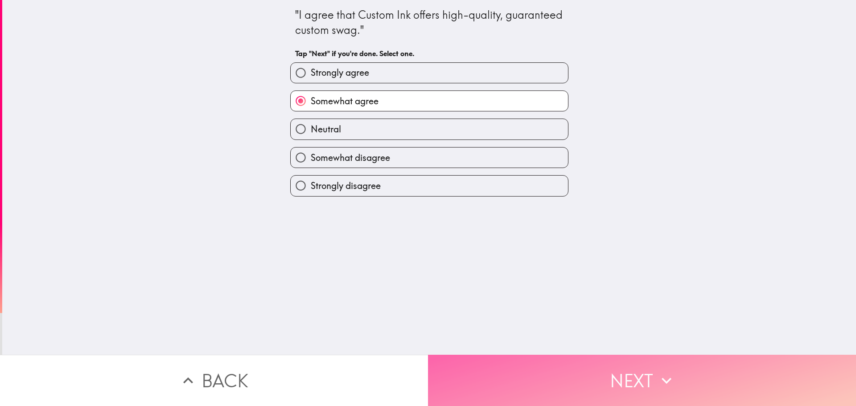
click at [525, 390] on button "Next" at bounding box center [642, 380] width 428 height 51
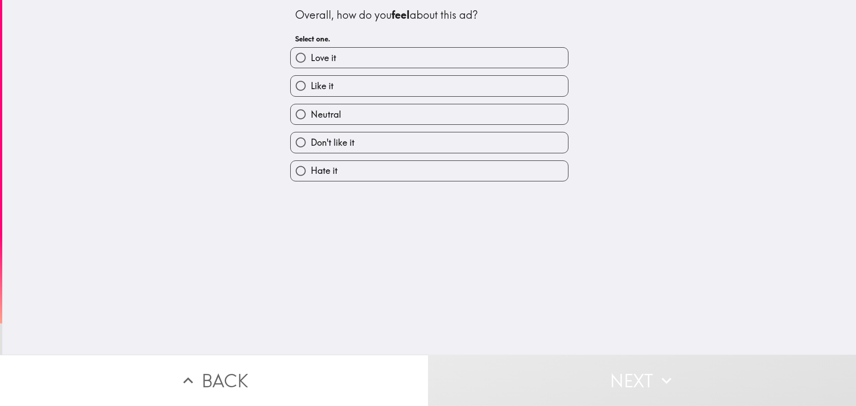
click at [442, 94] on label "Like it" at bounding box center [429, 86] width 277 height 20
click at [311, 94] on input "Like it" at bounding box center [301, 86] width 20 height 20
radio input "true"
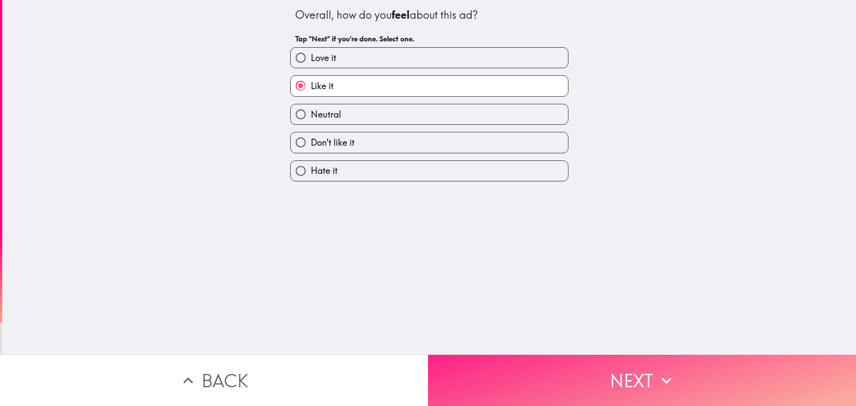
click at [517, 375] on button "Next" at bounding box center [642, 380] width 428 height 51
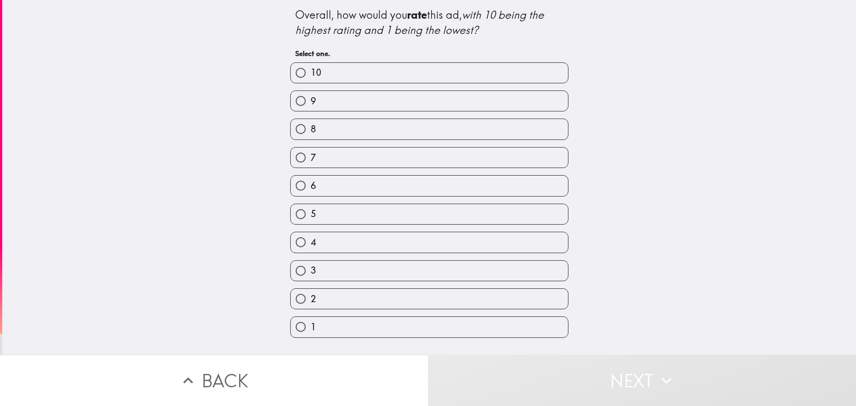
click at [418, 127] on label "8" at bounding box center [429, 129] width 277 height 20
click at [311, 127] on input "8" at bounding box center [301, 129] width 20 height 20
radio input "true"
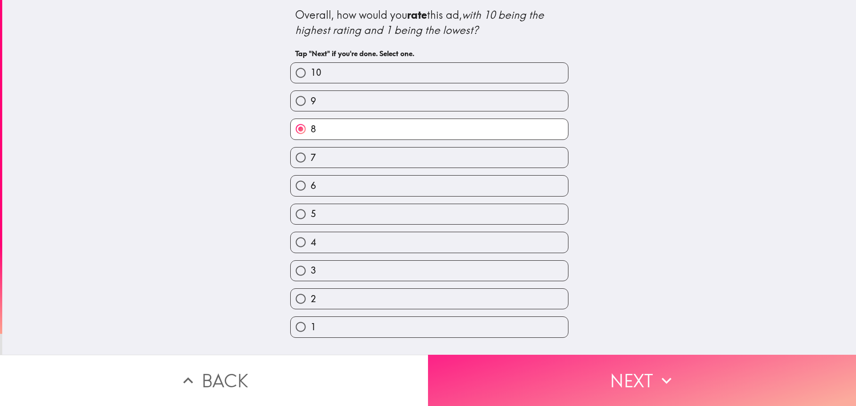
click at [487, 364] on button "Next" at bounding box center [642, 380] width 428 height 51
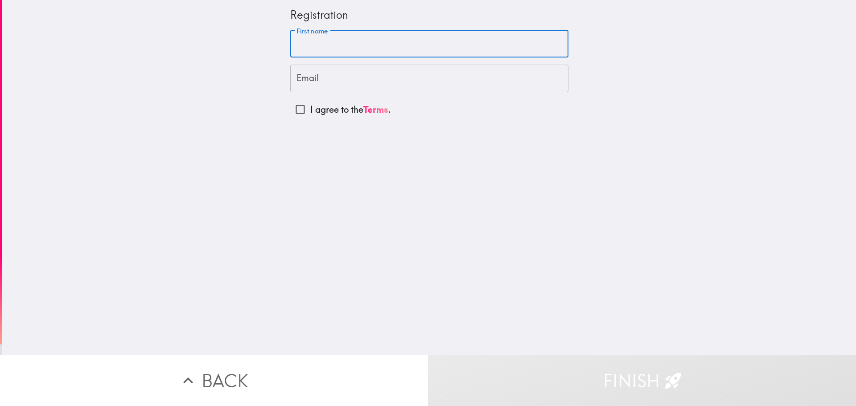
click at [414, 37] on input "First name" at bounding box center [429, 44] width 278 height 28
type input "[PERSON_NAME]"
type input "[EMAIL_ADDRESS][DOMAIN_NAME]"
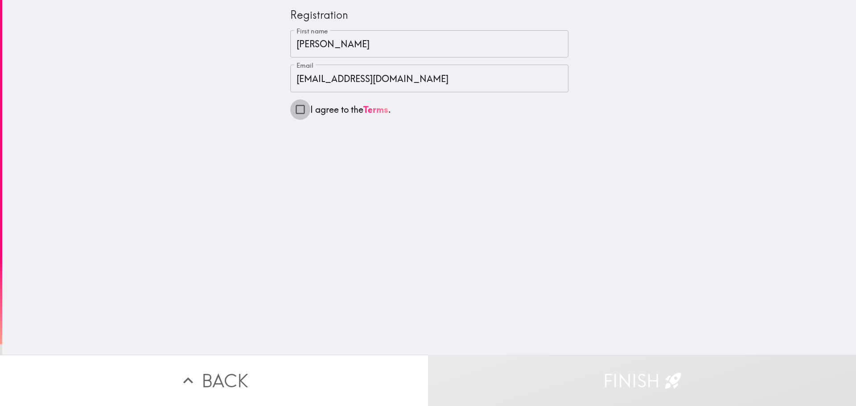
click at [293, 110] on input "I agree to the Terms ." at bounding box center [300, 109] width 20 height 20
checkbox input "true"
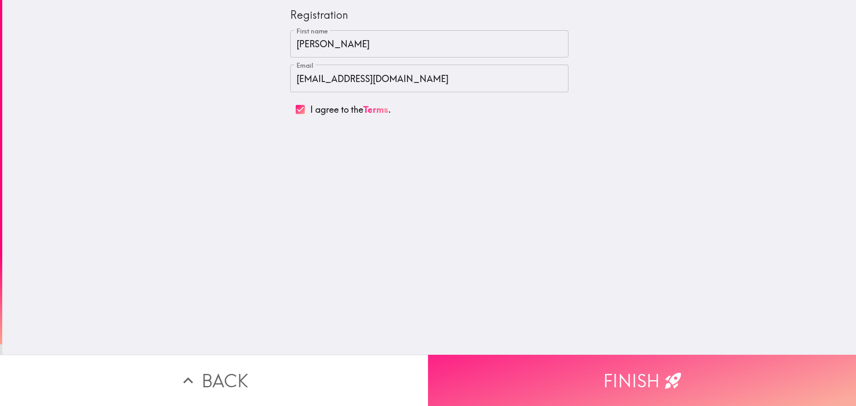
click at [553, 368] on button "Finish" at bounding box center [642, 380] width 428 height 51
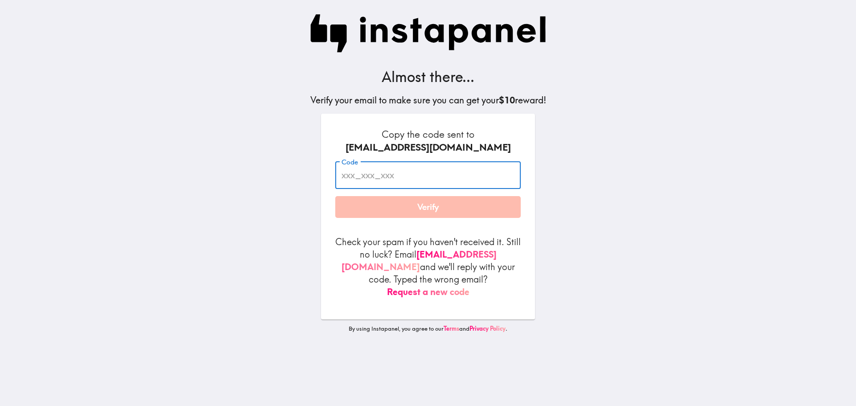
click at [416, 171] on input "Code" at bounding box center [427, 175] width 185 height 28
paste input "q4p_Kqh_B8t"
type input "q4p_Kqh_B8t"
click at [422, 211] on button "Verify" at bounding box center [427, 207] width 185 height 22
